Goal: Information Seeking & Learning: Learn about a topic

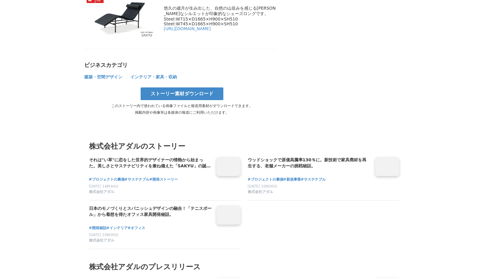
scroll to position [2309, 0]
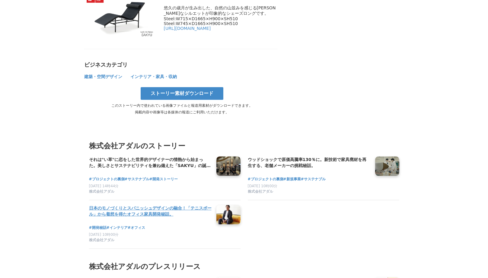
click at [229, 203] on link at bounding box center [228, 214] width 29 height 23
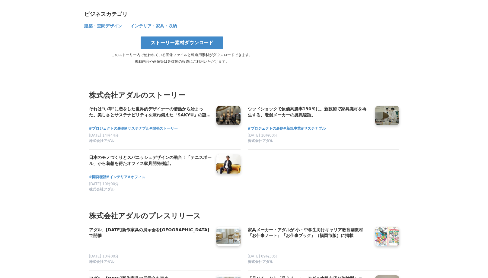
scroll to position [2373, 0]
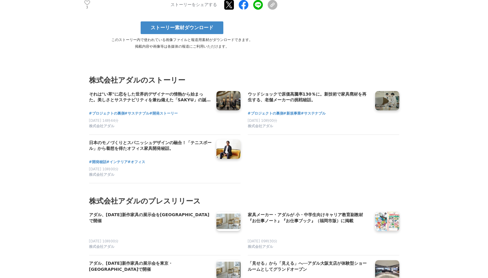
scroll to position [2026, 0]
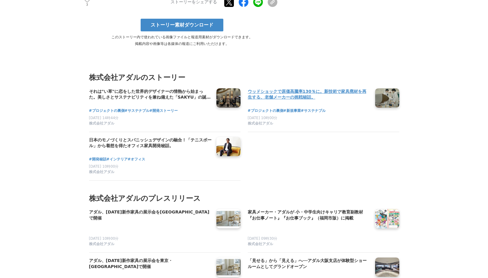
click at [364, 88] on h4 "ウッドショックで原価高騰率130％に。新技術で家具廃材を再生する、老舗メーカーの挑戦秘話。" at bounding box center [309, 94] width 123 height 12
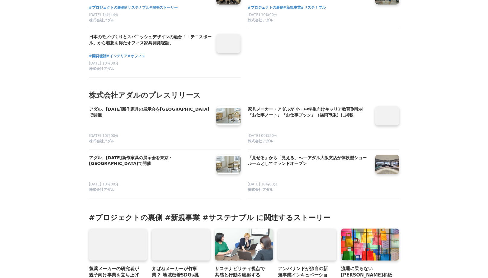
scroll to position [2820, 0]
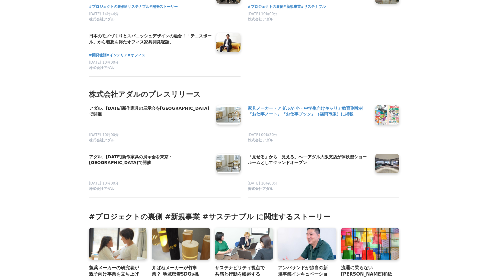
click at [387, 117] on link at bounding box center [387, 114] width 29 height 23
